Goal: Find specific fact: Find specific fact

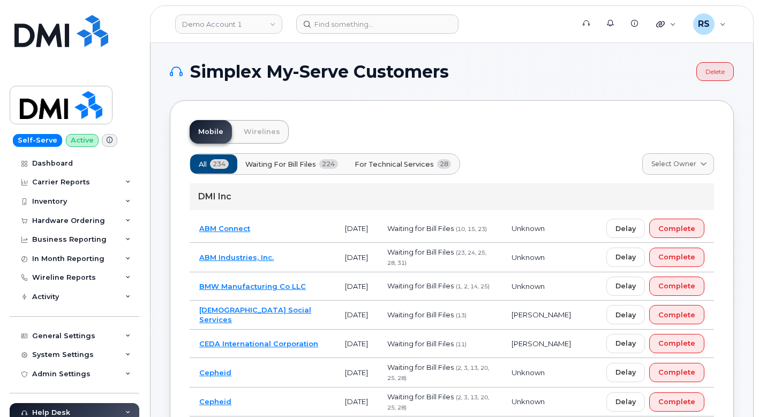
click at [3, 398] on div "Self-Serve Active Dashboard Carrier Reports Monthly Billing Data Daily Data Poo…" at bounding box center [72, 208] width 145 height 417
click at [4, 393] on div "Self-Serve Active Dashboard Carrier Reports Monthly Billing Data Daily Data Poo…" at bounding box center [72, 208] width 145 height 417
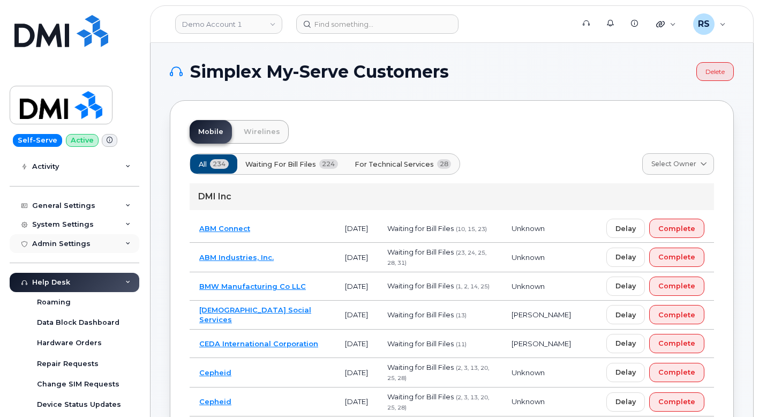
scroll to position [143, 0]
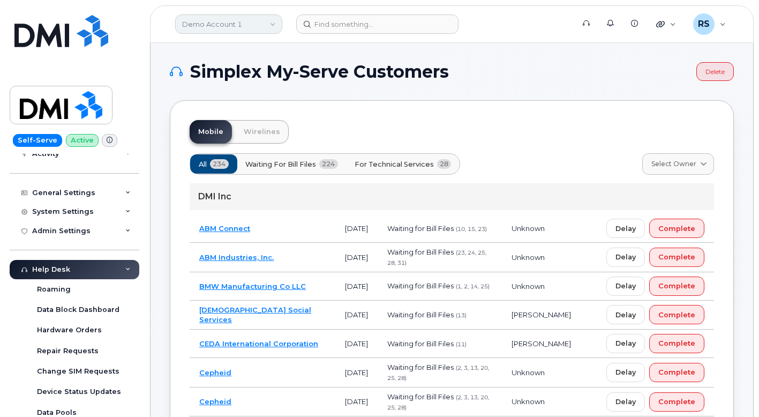
click at [211, 29] on link "Demo Account 1" at bounding box center [228, 23] width 107 height 19
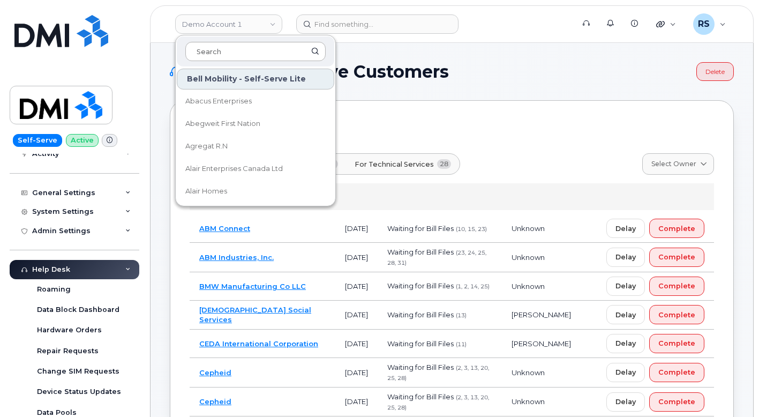
click at [207, 50] on input at bounding box center [255, 51] width 140 height 19
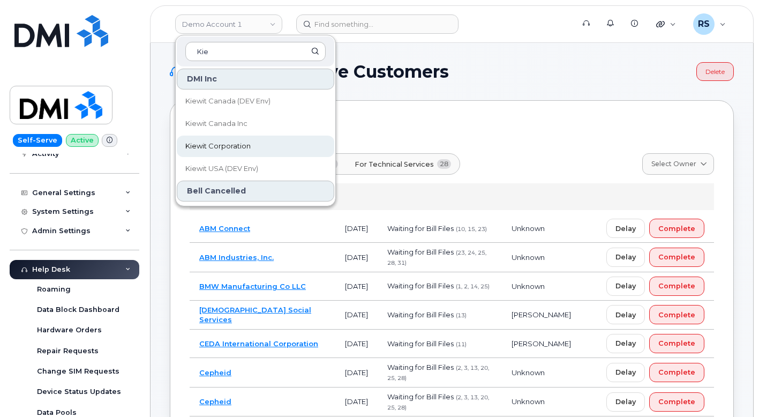
type input "Kie"
click at [216, 149] on span "Kiewit Corporation" at bounding box center [217, 146] width 65 height 11
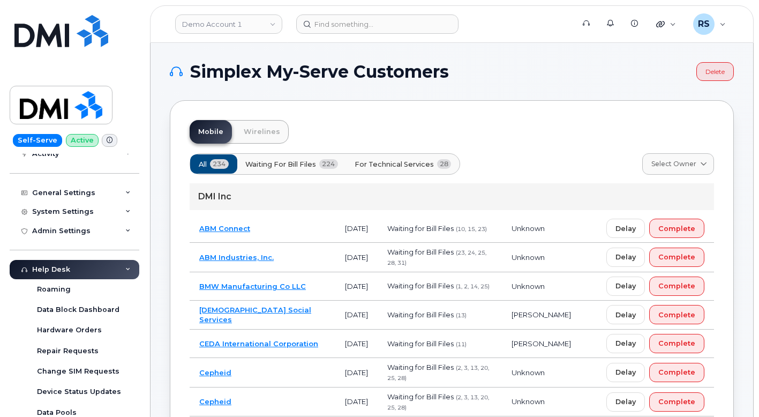
click at [520, 72] on h1 "Simplex My-Serve Customers" at bounding box center [430, 71] width 521 height 17
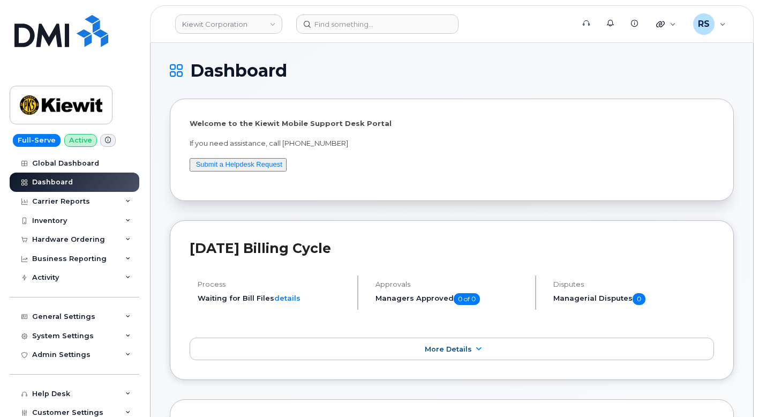
click at [4, 399] on div "Full-Serve Active Global Dashboard Dashboard Carrier Reports Monthly Billing Da…" at bounding box center [72, 208] width 145 height 417
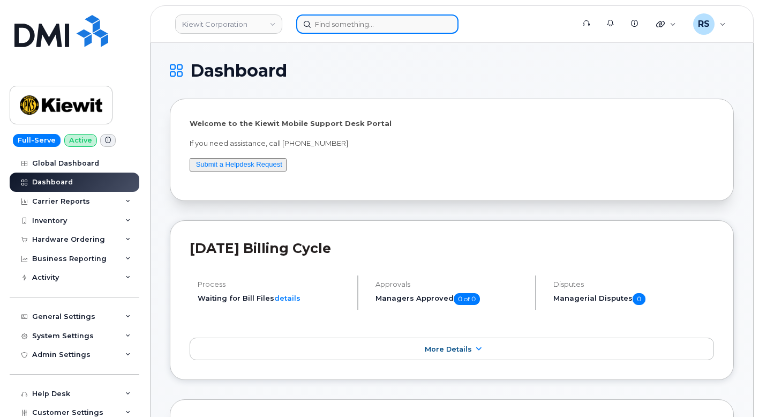
click at [329, 17] on input at bounding box center [377, 23] width 162 height 19
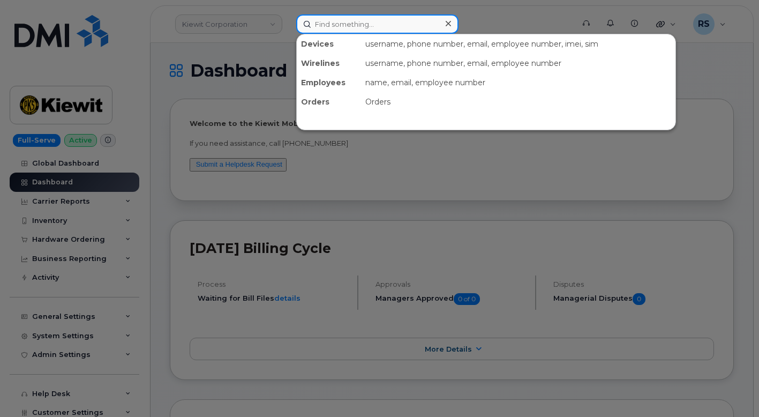
paste input "714-342-5665"
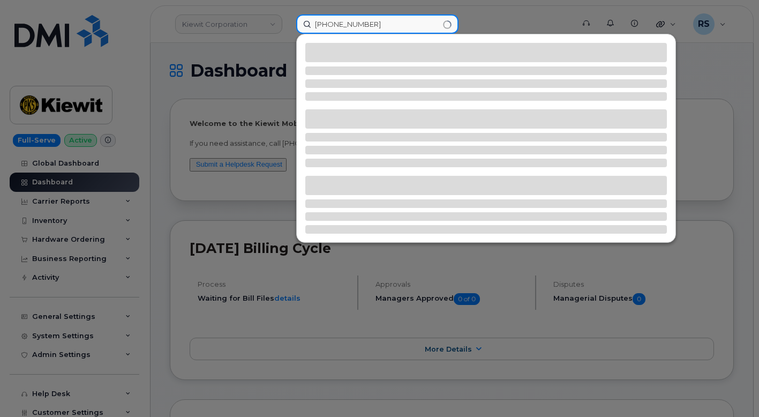
type input "714-342-5665"
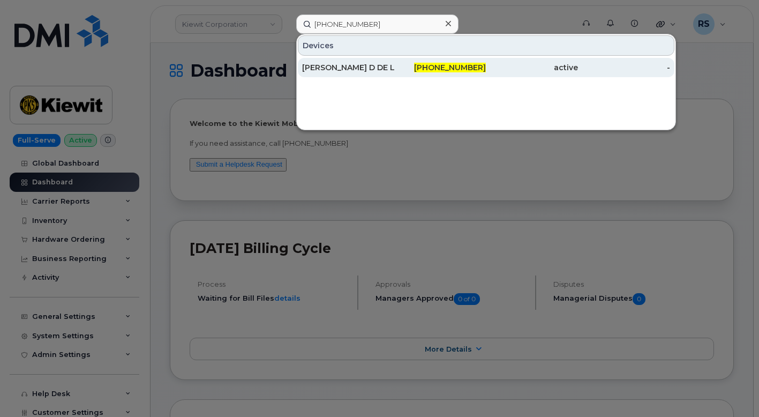
click at [357, 66] on div "[PERSON_NAME] D DE LA [PERSON_NAME]" at bounding box center [348, 67] width 92 height 11
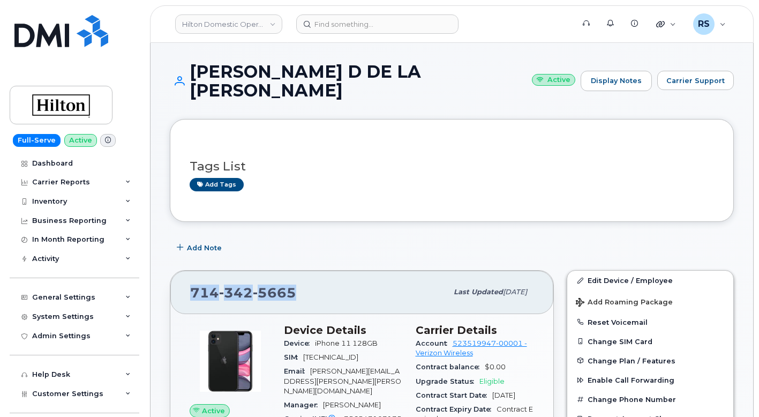
drag, startPoint x: 301, startPoint y: 276, endPoint x: 204, endPoint y: 277, distance: 97.5
click at [188, 281] on div "[PHONE_NUMBER] Last updated [DATE]" at bounding box center [361, 292] width 383 height 43
copy span "[PHONE_NUMBER]"
click at [341, 238] on div "Add Note" at bounding box center [452, 247] width 564 height 19
drag, startPoint x: 297, startPoint y: 273, endPoint x: 197, endPoint y: 274, distance: 100.8
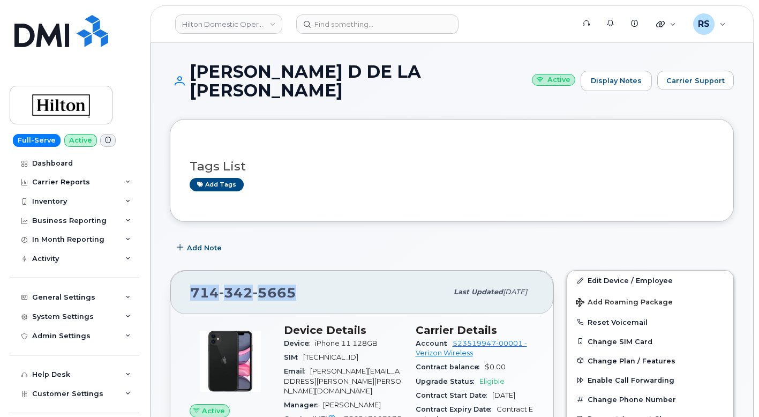
click at [191, 281] on div "[PHONE_NUMBER]" at bounding box center [318, 292] width 257 height 23
copy span "714 342 5665"
click at [320, 238] on div "Add Note" at bounding box center [452, 247] width 564 height 19
drag, startPoint x: 300, startPoint y: 274, endPoint x: 191, endPoint y: 279, distance: 108.4
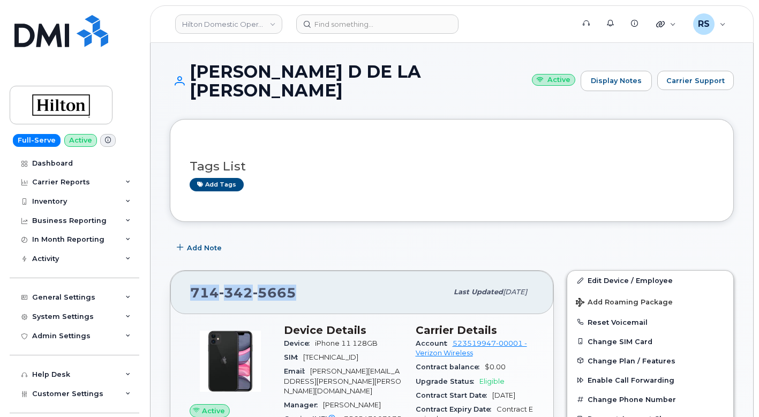
click at [191, 281] on div "714 342 5665" at bounding box center [318, 292] width 257 height 23
copy span "714 342 5665"
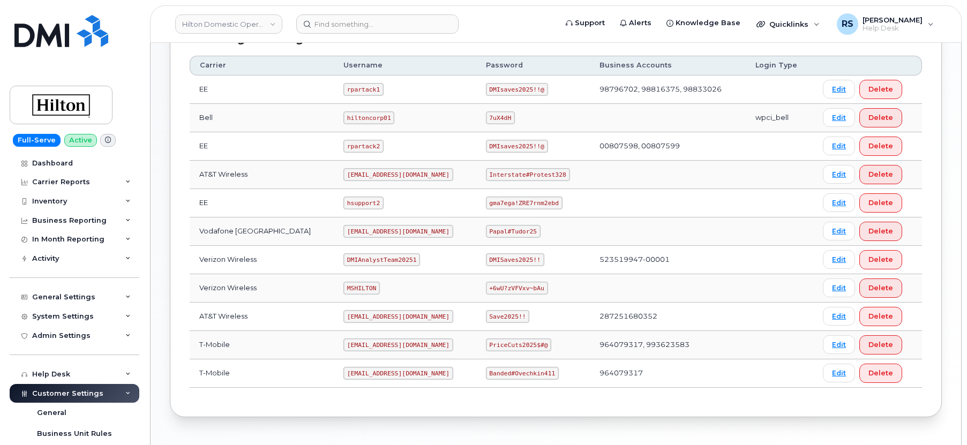
scroll to position [284, 0]
drag, startPoint x: 334, startPoint y: 261, endPoint x: 405, endPoint y: 261, distance: 71.3
click at [405, 261] on td "DMIAnalystTeam20251" at bounding box center [405, 262] width 143 height 28
copy code "DMIAnalystTeam20251"
drag, startPoint x: 480, startPoint y: 262, endPoint x: 536, endPoint y: 258, distance: 56.9
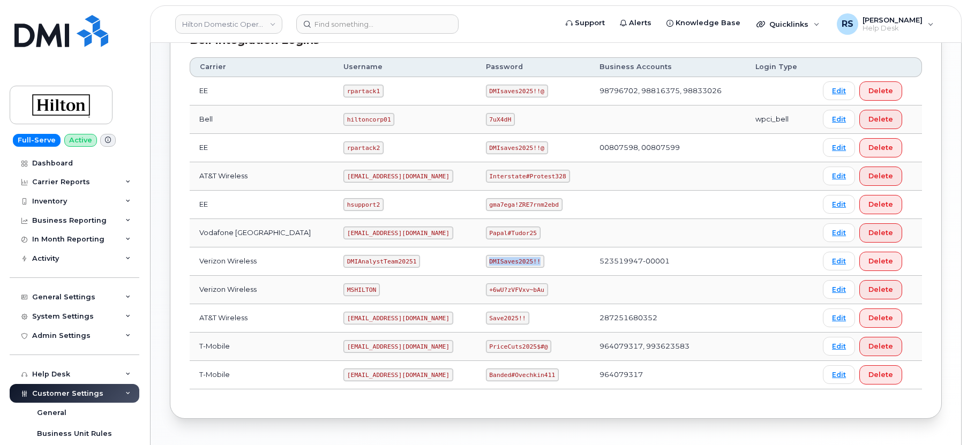
click at [536, 258] on td "DMISaves2025!!" at bounding box center [533, 262] width 114 height 28
copy code "DMISaves2025!!"
